Goal: Task Accomplishment & Management: Complete application form

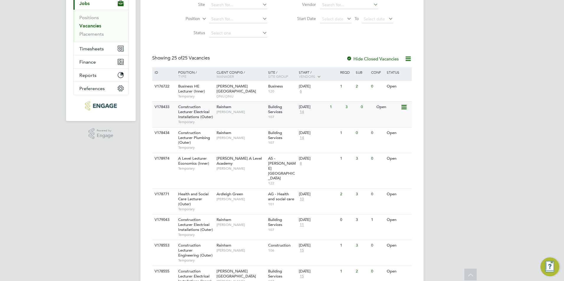
scroll to position [118, 0]
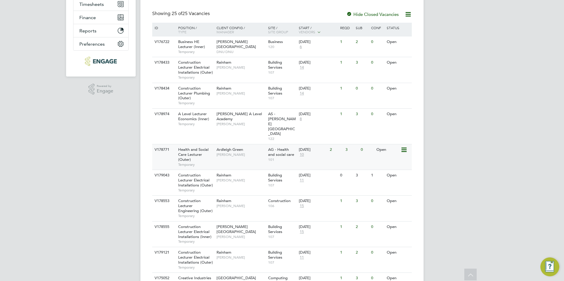
click at [252, 152] on span "Roslyn O'Garro" at bounding box center [241, 154] width 49 height 5
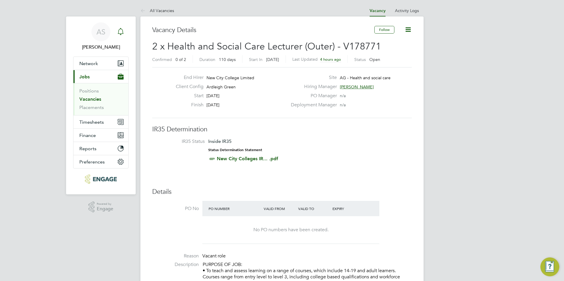
click at [122, 33] on icon "Main navigation" at bounding box center [120, 31] width 7 height 7
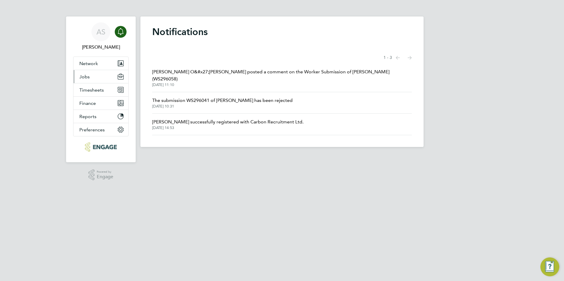
click at [101, 71] on button "Jobs" at bounding box center [100, 76] width 55 height 13
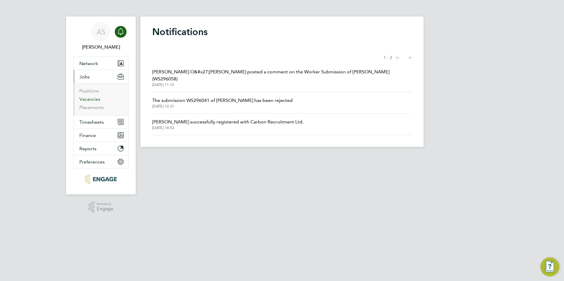
click at [97, 100] on link "Vacancies" at bounding box center [89, 99] width 21 height 6
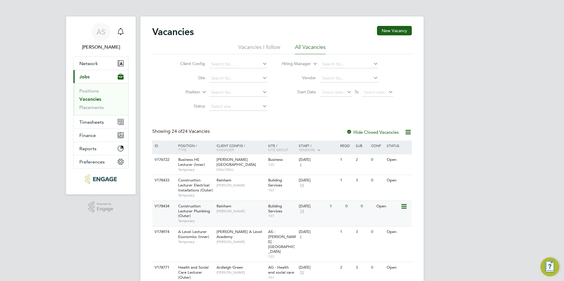
scroll to position [59, 0]
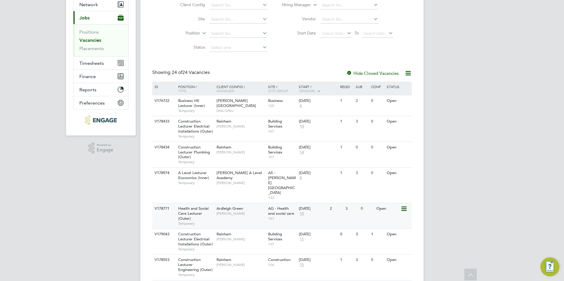
click at [220, 211] on span "Roslyn O'Garro" at bounding box center [241, 213] width 49 height 5
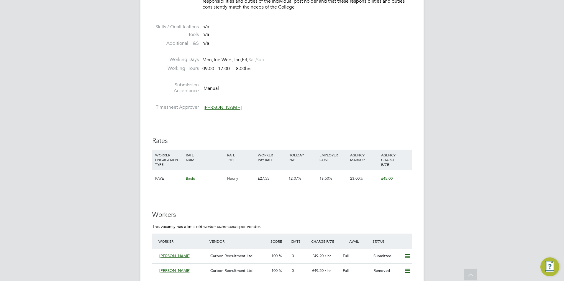
scroll to position [855, 0]
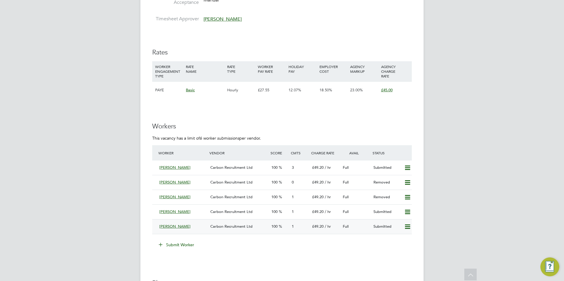
click at [410, 226] on icon at bounding box center [407, 227] width 7 height 5
click at [404, 237] on li "Remove" at bounding box center [399, 239] width 23 height 8
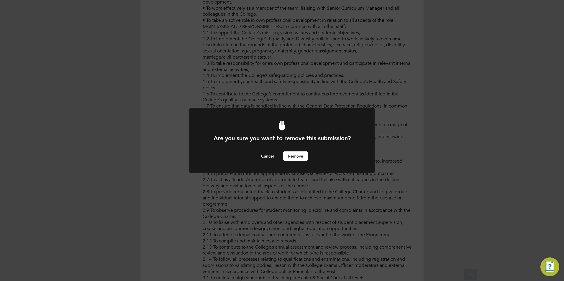
click at [297, 155] on button "Remove" at bounding box center [295, 156] width 25 height 9
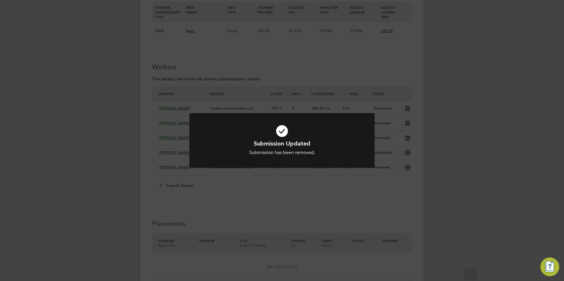
click at [183, 186] on div "Submission Updated Submission has been removed. Cancel Okay" at bounding box center [282, 140] width 564 height 281
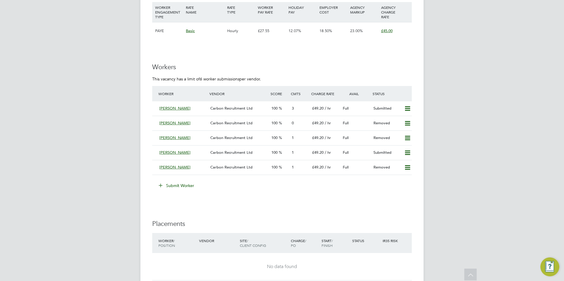
click at [187, 183] on button "Submit Worker" at bounding box center [177, 185] width 44 height 9
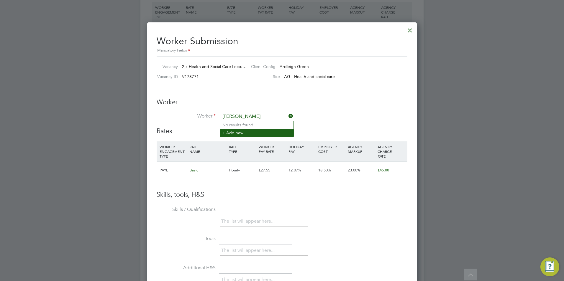
type input "[PERSON_NAME]"
click at [241, 135] on li "+ Add new" at bounding box center [256, 133] width 73 height 8
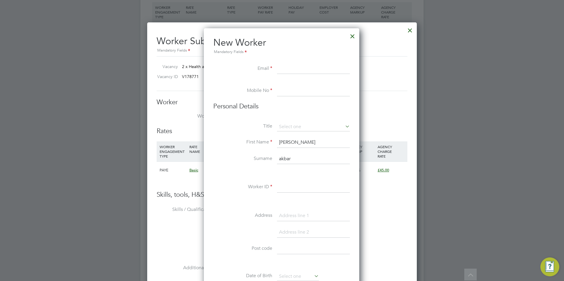
paste input "samyaz30@outlook.com"
type input "samyaz30@outlook.com"
click at [282, 94] on input at bounding box center [313, 91] width 73 height 11
paste input "07412947876"
type input "07412947876"
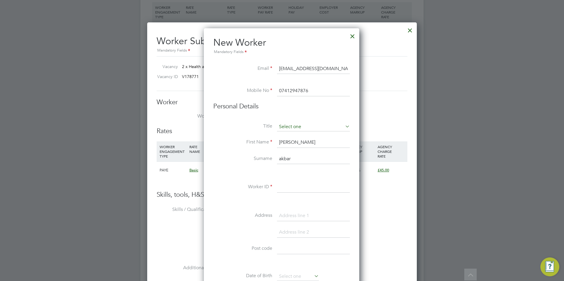
click at [294, 128] on input at bounding box center [313, 127] width 73 height 9
click at [293, 142] on li "Mrs" at bounding box center [313, 143] width 73 height 8
type input "Mrs"
click at [296, 141] on input "samreen" at bounding box center [313, 142] width 73 height 11
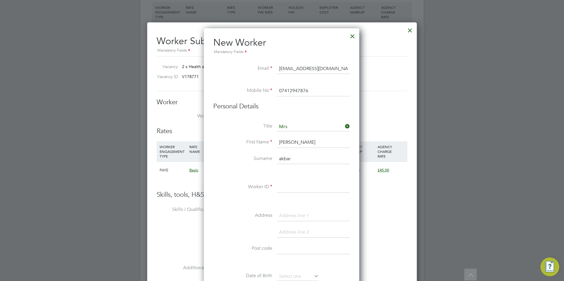
type input "Samreen"
type input "Akbar"
click at [284, 185] on input at bounding box center [313, 187] width 73 height 11
paste input "97365"
type input "97365"
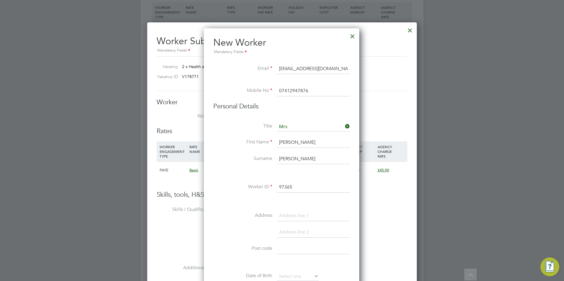
click at [299, 214] on input at bounding box center [313, 216] width 73 height 11
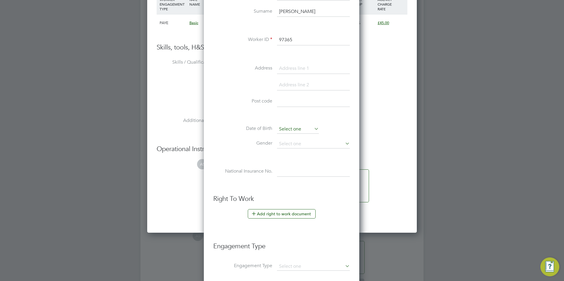
click at [306, 129] on input at bounding box center [298, 129] width 42 height 9
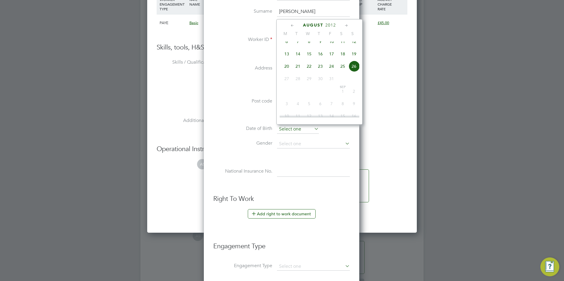
click at [307, 131] on input at bounding box center [298, 129] width 42 height 9
click at [306, 150] on li "Gender" at bounding box center [281, 147] width 137 height 15
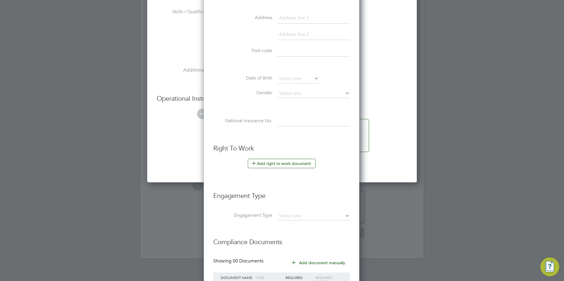
scroll to position [1163, 0]
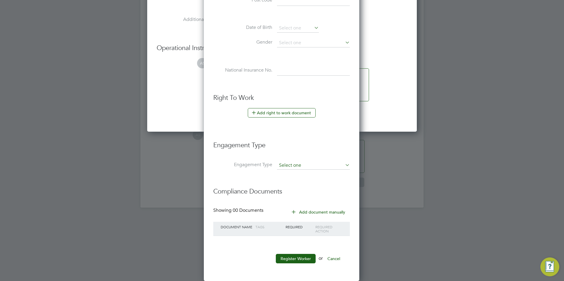
click at [303, 165] on input at bounding box center [313, 166] width 73 height 8
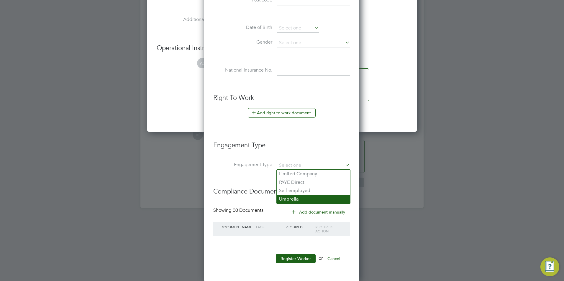
click at [314, 198] on li "Umbrella" at bounding box center [313, 199] width 73 height 9
type input "Umbrella"
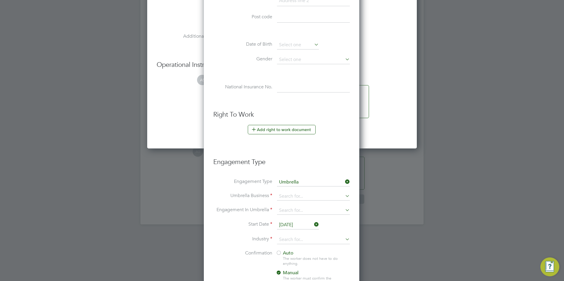
scroll to position [1104, 0]
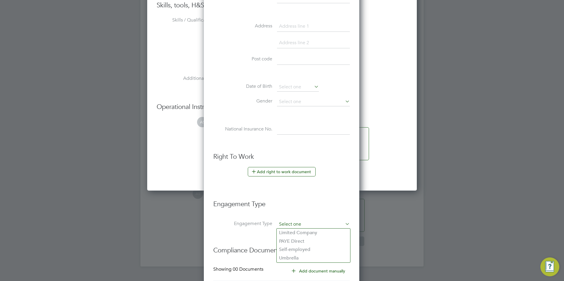
click at [305, 221] on input at bounding box center [313, 225] width 73 height 8
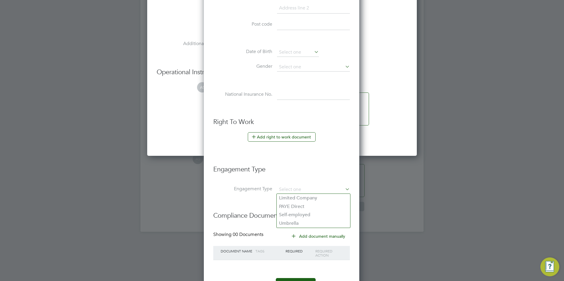
scroll to position [1163, 0]
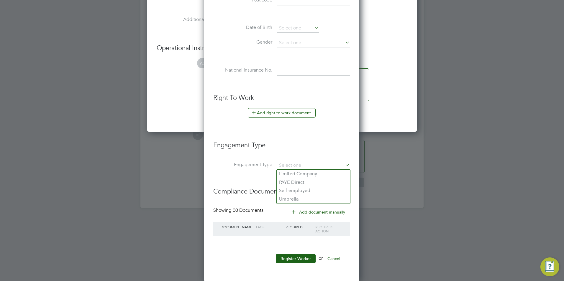
click at [259, 171] on li "Engagement Type" at bounding box center [281, 169] width 137 height 14
click at [293, 257] on button "Register Worker" at bounding box center [296, 258] width 40 height 9
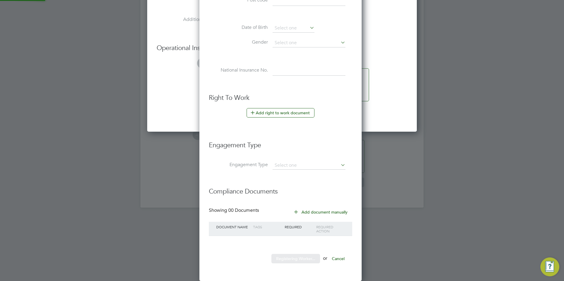
scroll to position [0, 0]
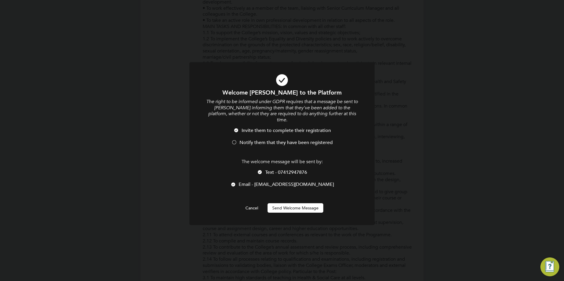
click at [254, 140] on span "Notify them that they have been registered" at bounding box center [286, 143] width 93 height 6
click at [259, 170] on div at bounding box center [260, 173] width 6 height 6
click at [279, 204] on button "Send Welcome Message" at bounding box center [296, 208] width 56 height 9
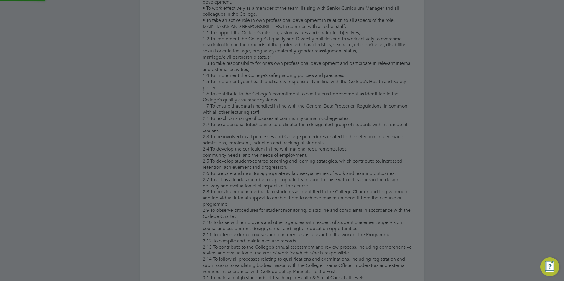
type input "Samreen Akbar (97365)"
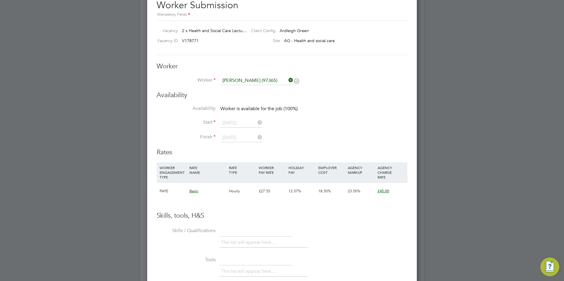
scroll to position [922, 0]
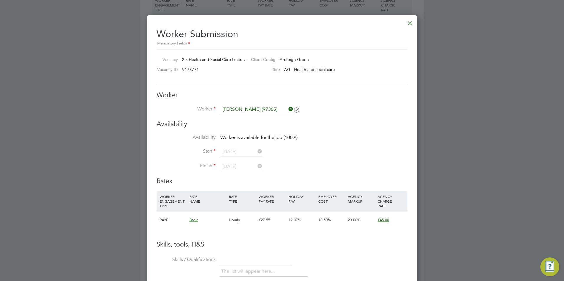
click at [404, 22] on div "Worker Submission Mandatory Fields Vacancy 2 x Health and Social Care Lectu… Cl…" at bounding box center [282, 222] width 270 height 415
click at [407, 22] on div at bounding box center [410, 22] width 11 height 11
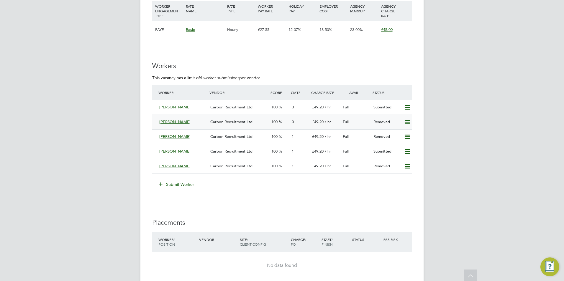
scroll to position [915, 0]
click at [179, 185] on button "Submit Worker" at bounding box center [177, 185] width 44 height 9
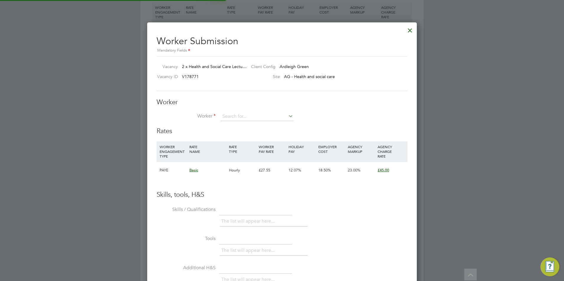
scroll to position [358, 270]
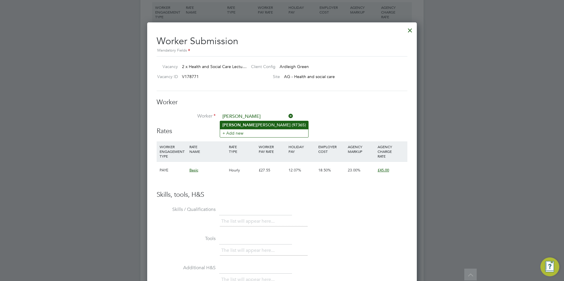
type input "Samreen Akbar (97365)"
